Goal: Information Seeking & Learning: Learn about a topic

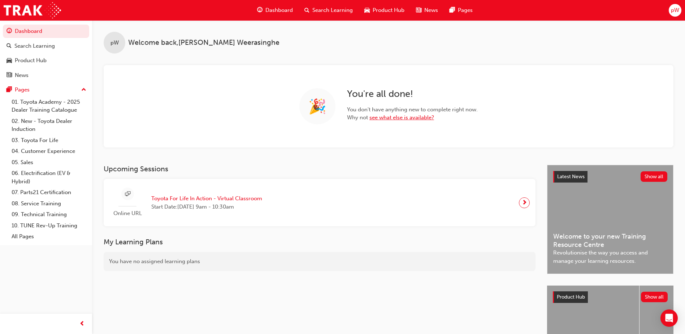
click at [397, 117] on link "see what else is available?" at bounding box center [401, 117] width 65 height 6
